Goal: Check status: Check status

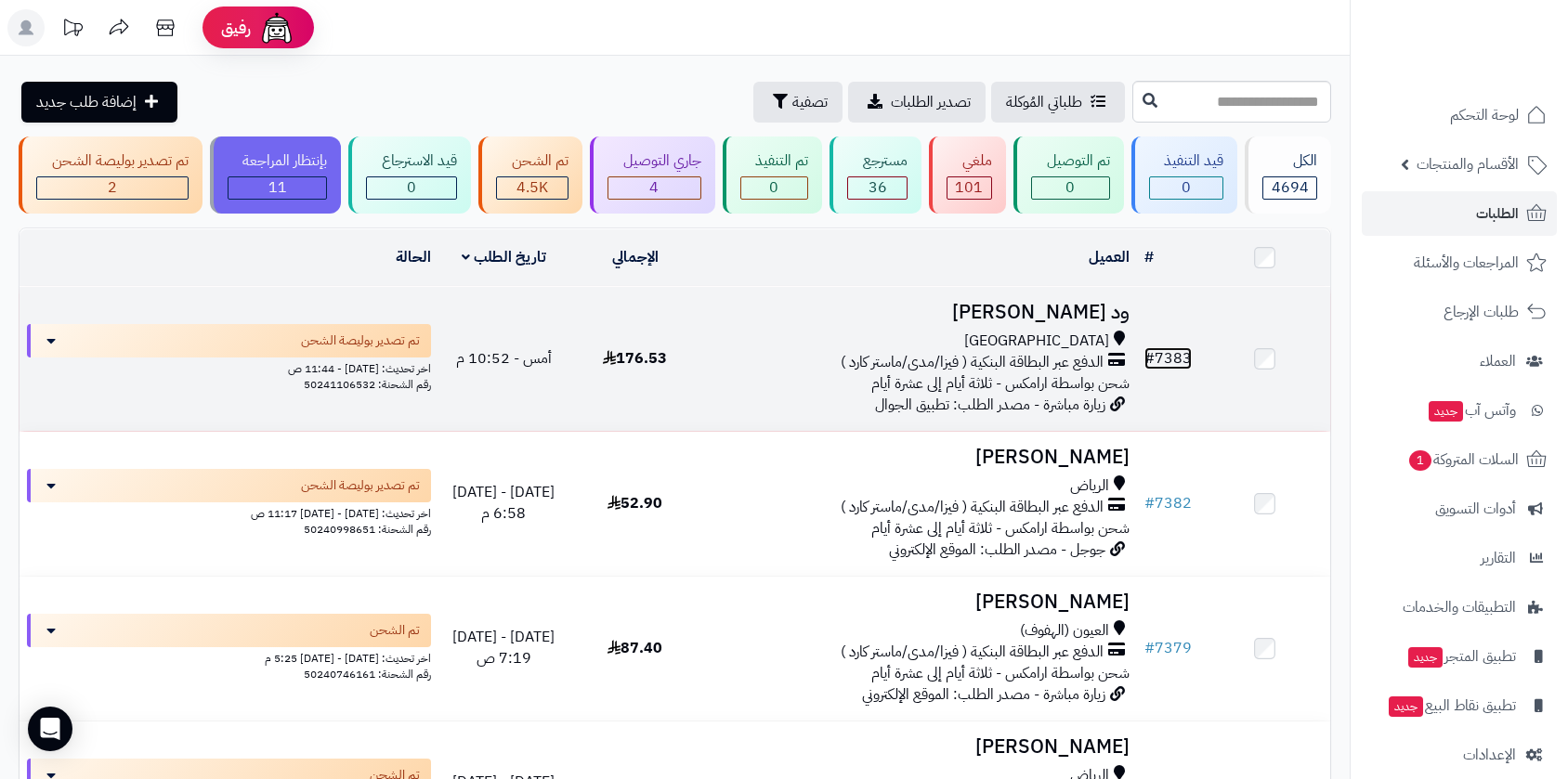
click at [1169, 351] on link "# 7383" at bounding box center [1168, 358] width 47 height 23
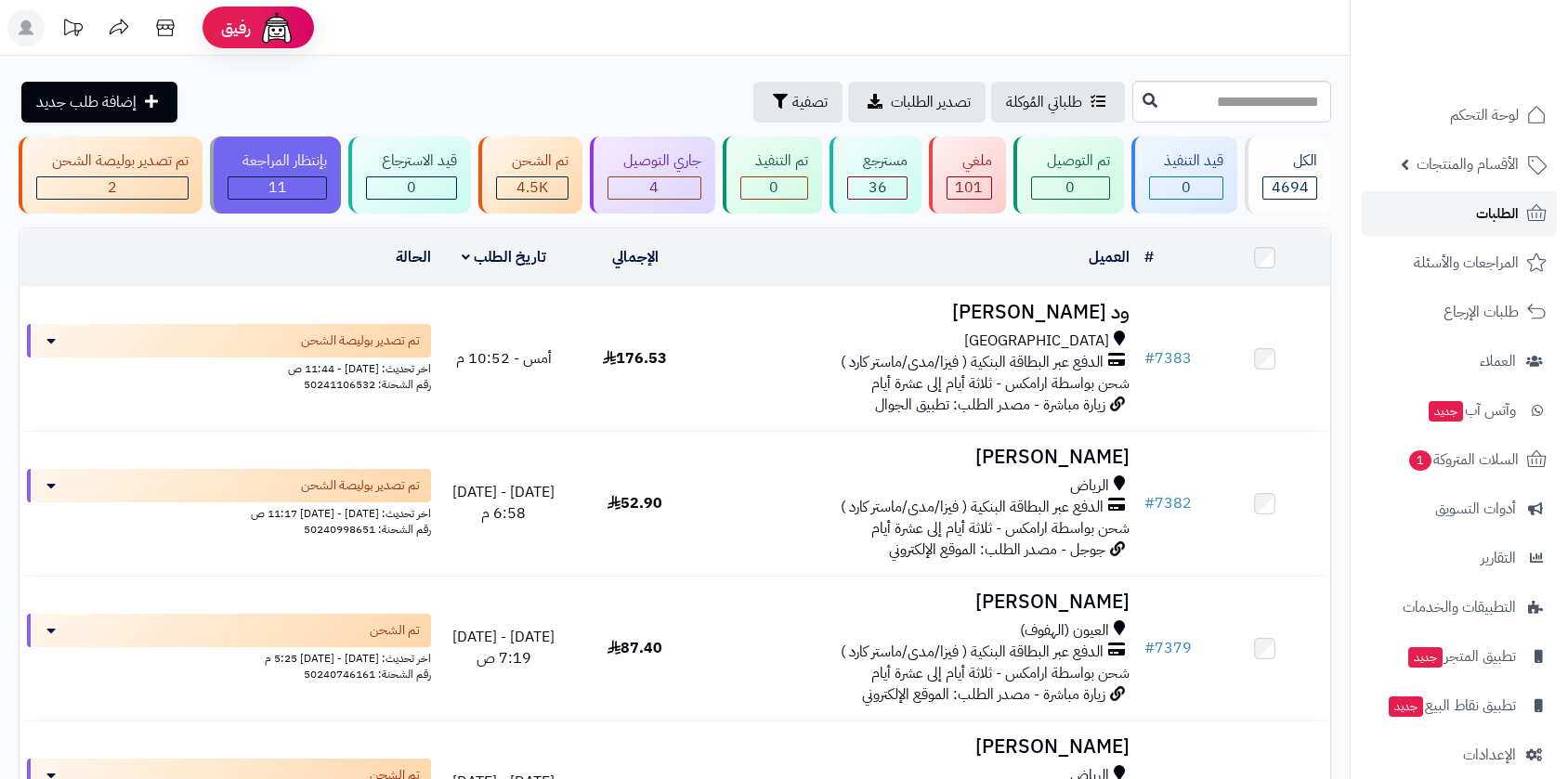
click at [1494, 207] on span "الطلبات" at bounding box center [1497, 213] width 43 height 26
